Goal: Transaction & Acquisition: Purchase product/service

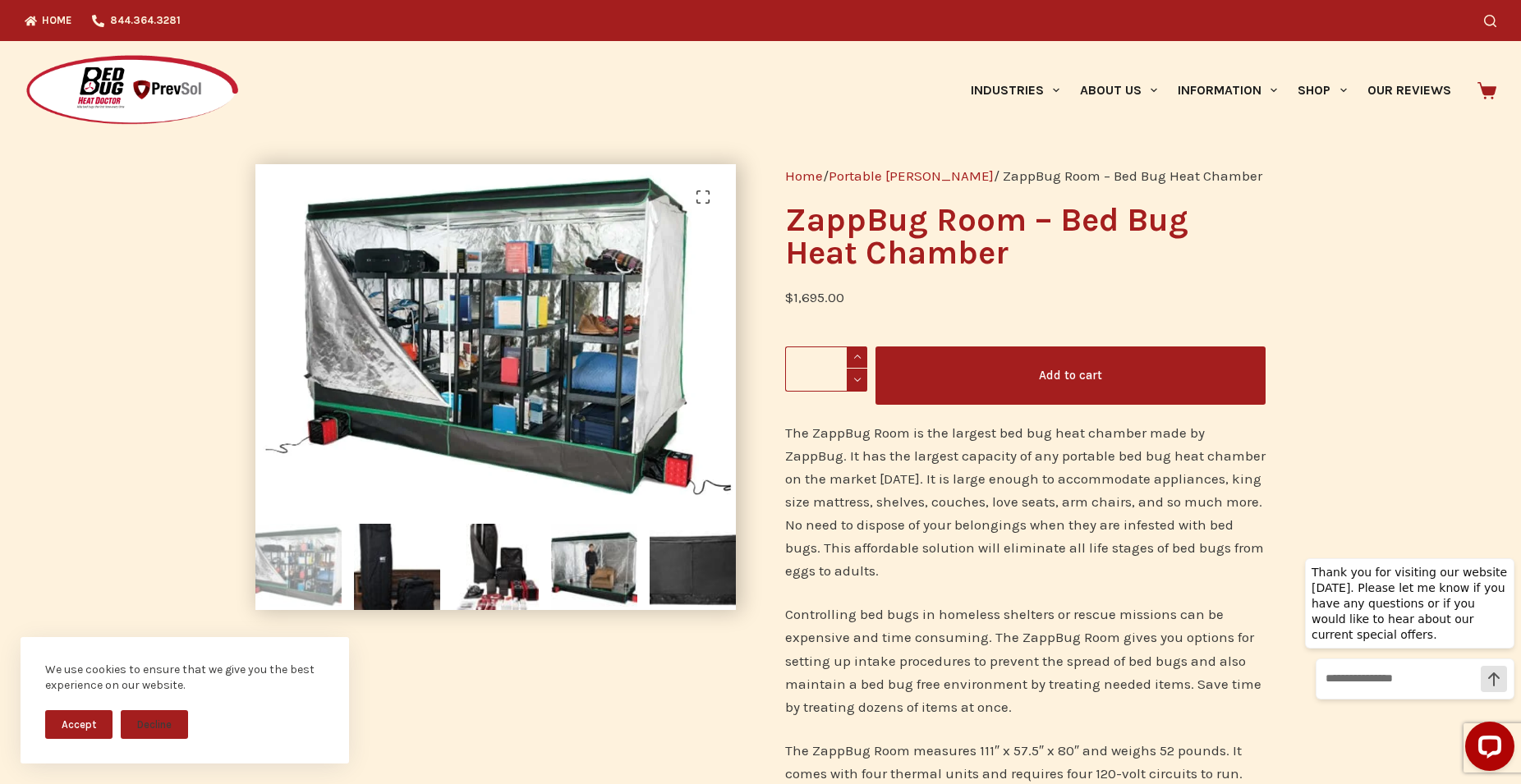
click at [68, 727] on button "Accept" at bounding box center [79, 724] width 67 height 29
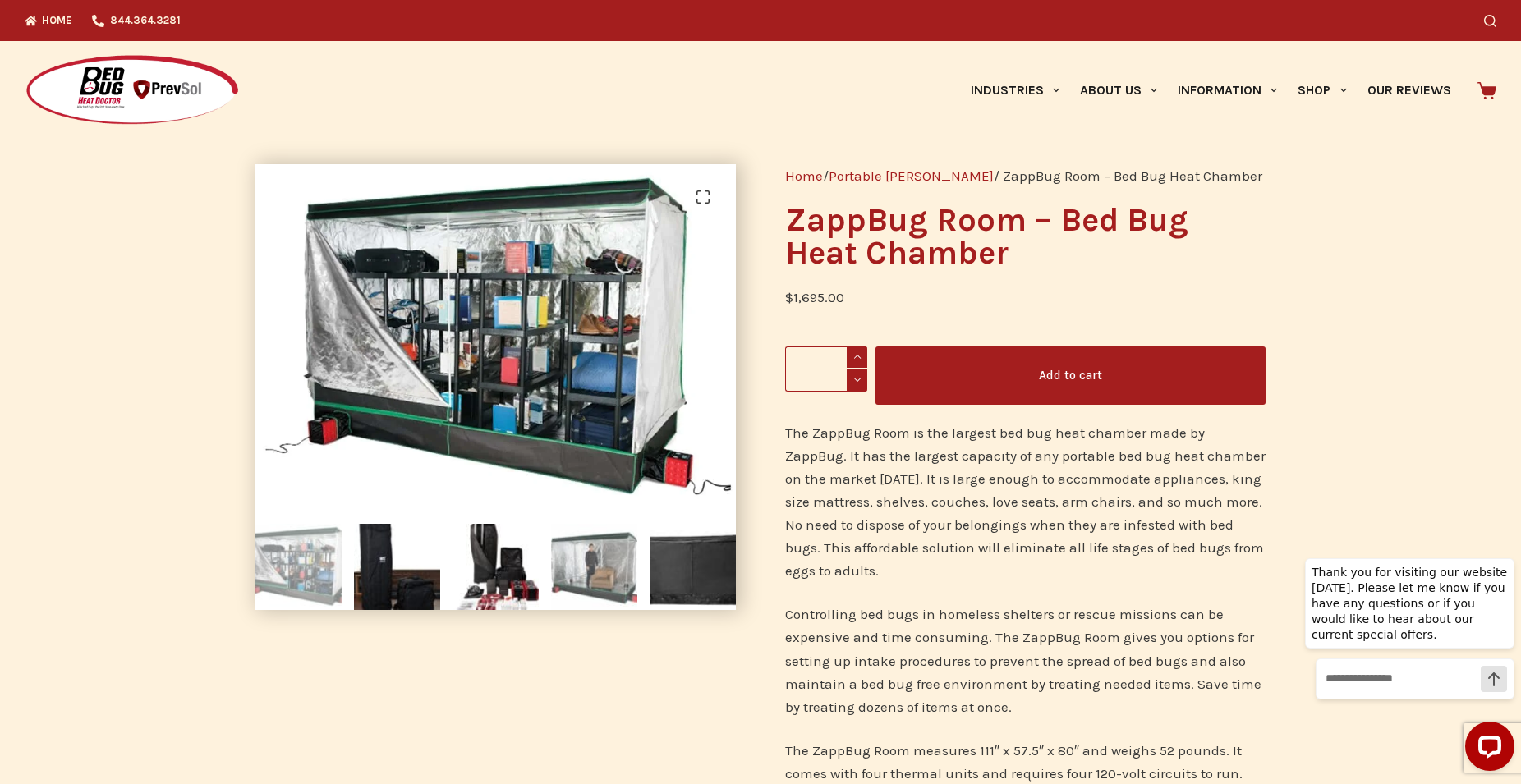
click at [594, 560] on img at bounding box center [594, 566] width 87 height 86
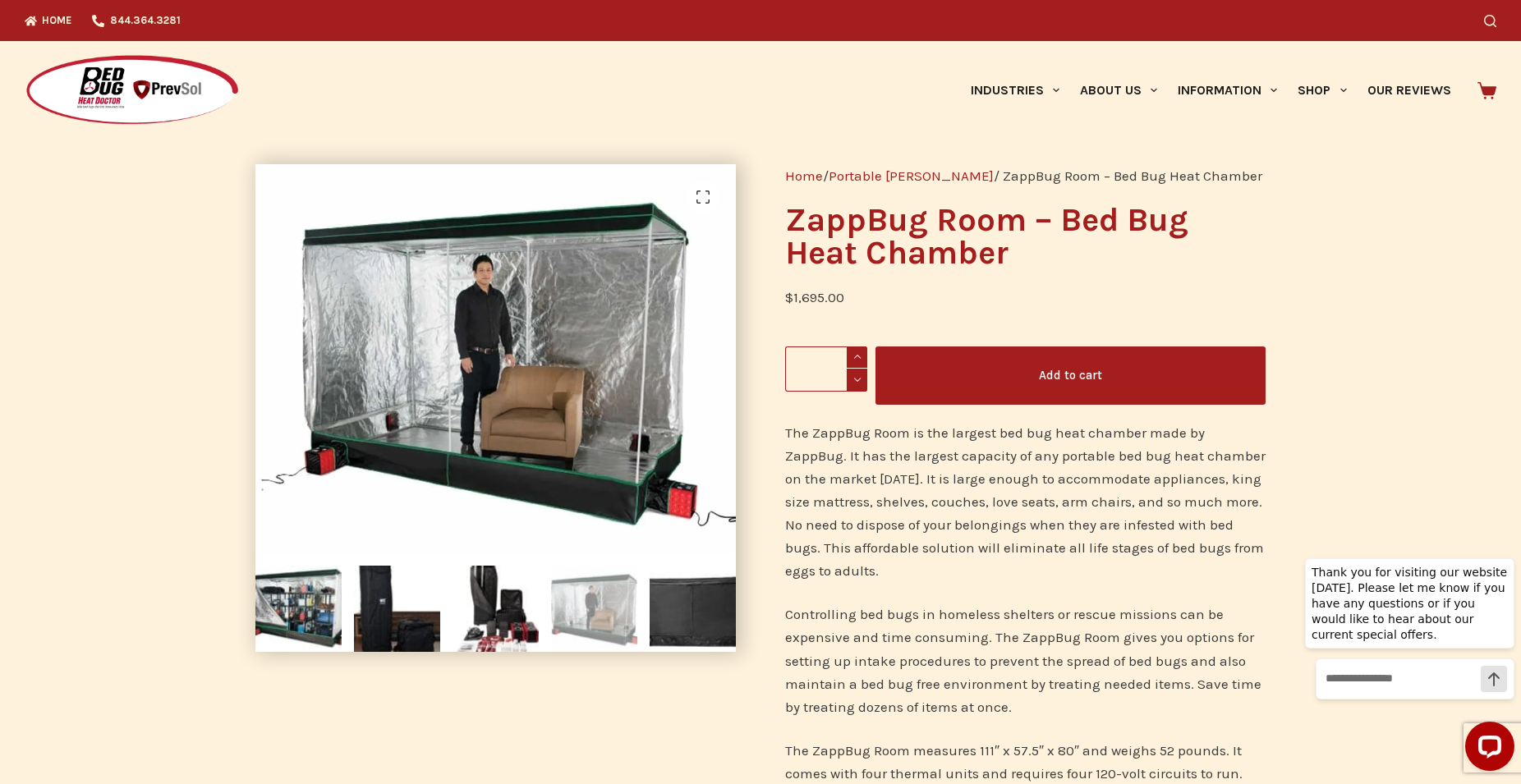
click at [856, 352] on span at bounding box center [857, 358] width 20 height 22
type input "*"
click at [1026, 371] on button "Add to cart" at bounding box center [1070, 376] width 390 height 59
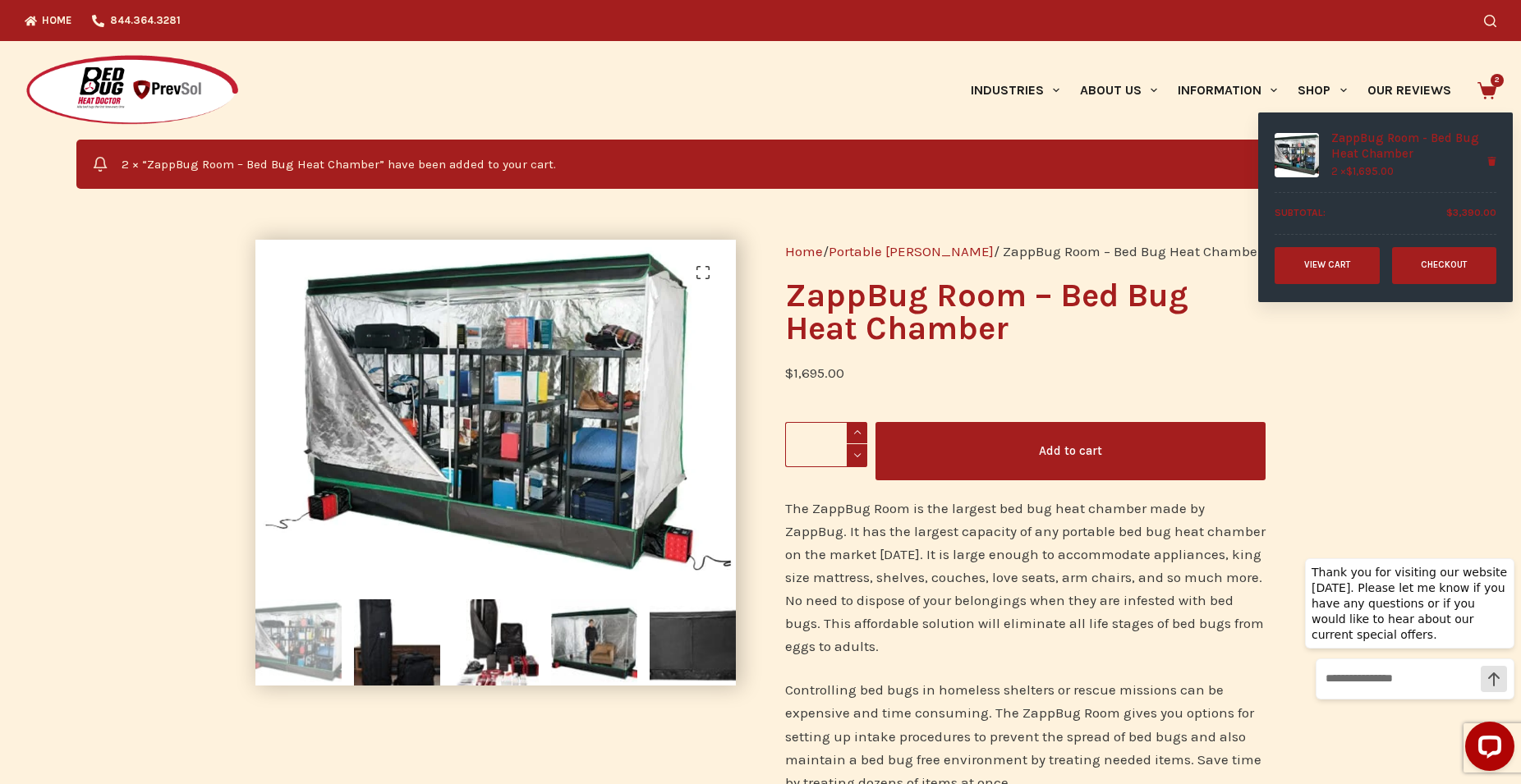
click at [1501, 86] on span "2" at bounding box center [1498, 80] width 13 height 13
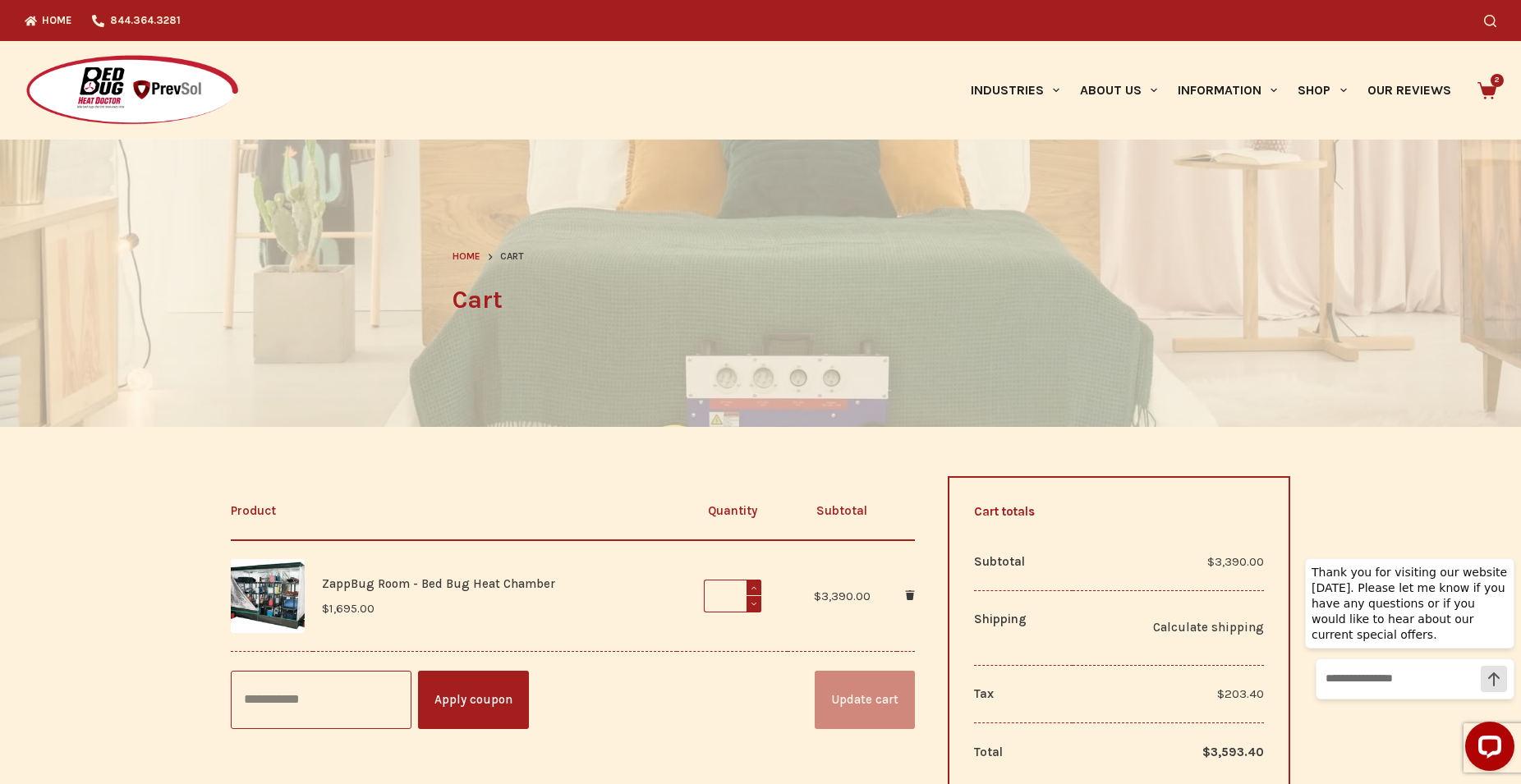
scroll to position [167, 0]
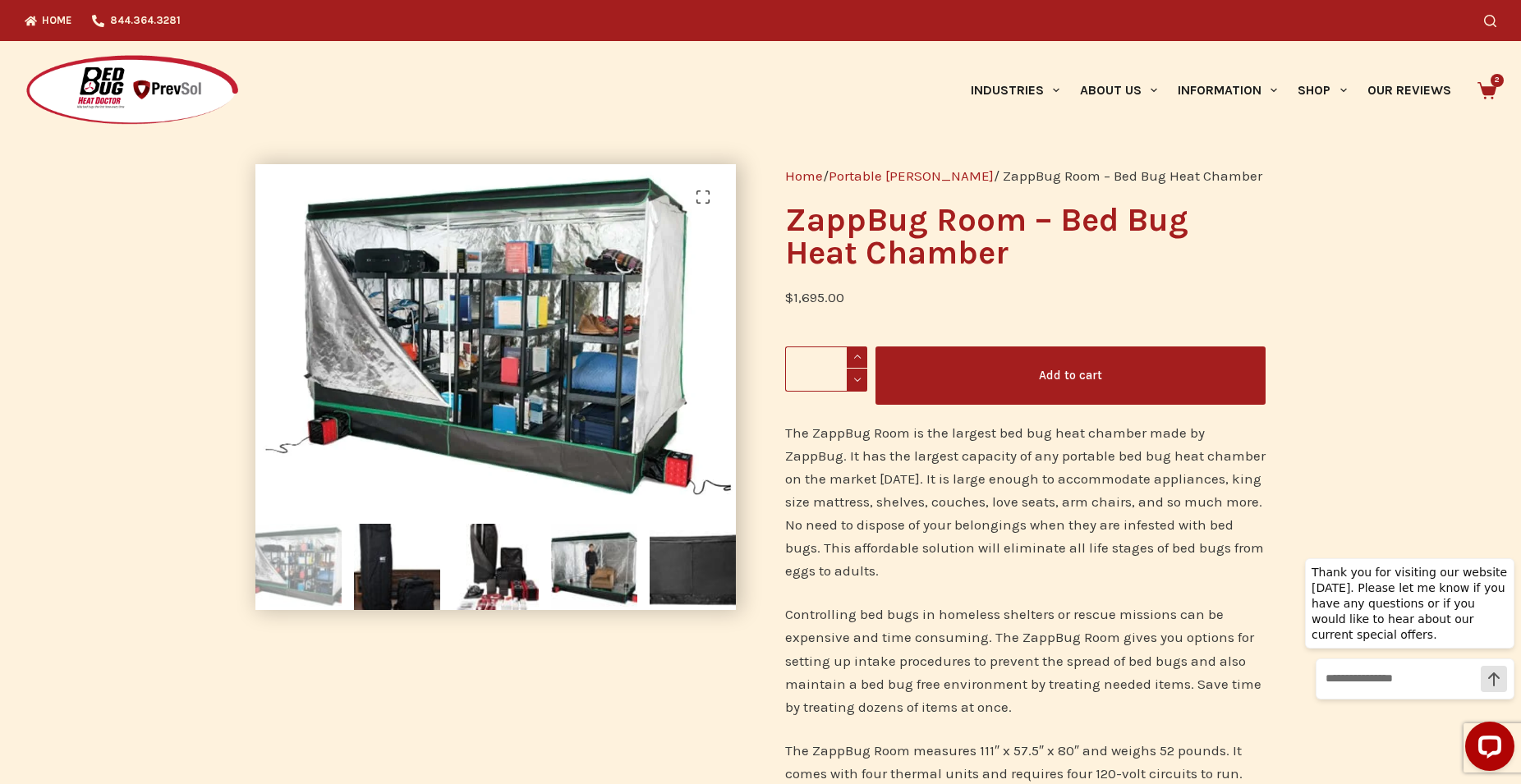
click at [874, 132] on div "Industries Hospitality Bed & Breakfasts Extended Stays Hotels Inns Lodge Motels…" at bounding box center [1048, 90] width 897 height 99
